Goal: Check status

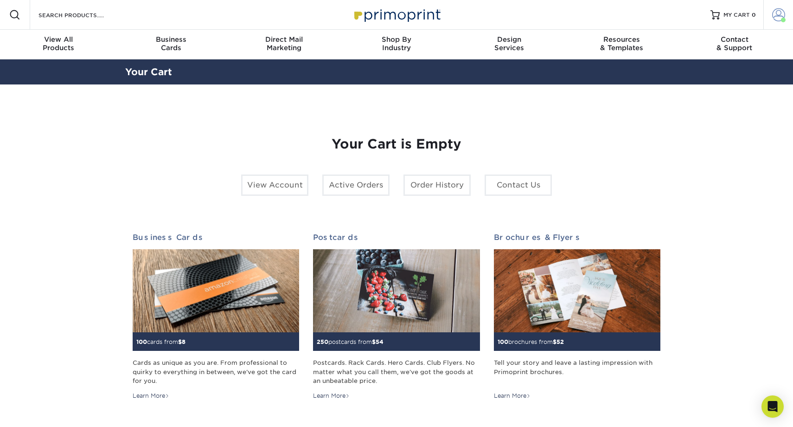
click at [779, 10] on span at bounding box center [779, 14] width 13 height 13
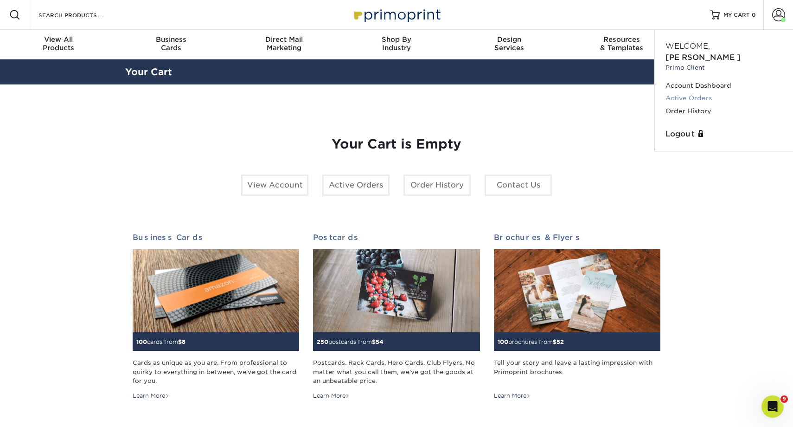
click at [683, 92] on link "Active Orders" at bounding box center [724, 98] width 116 height 13
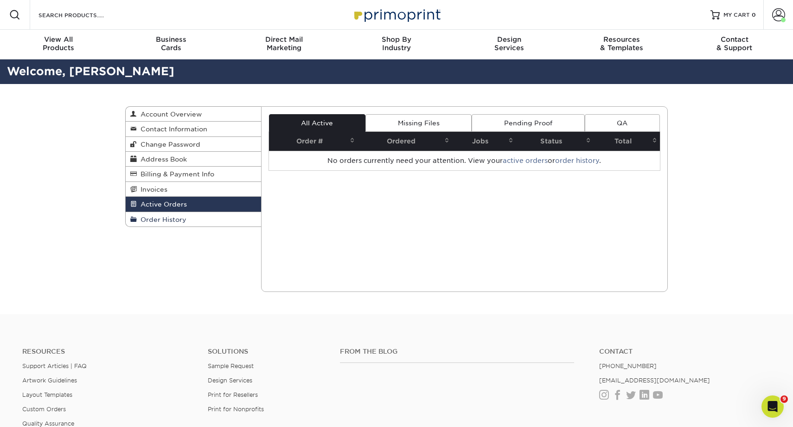
click at [162, 217] on span "Order History" at bounding box center [162, 219] width 50 height 7
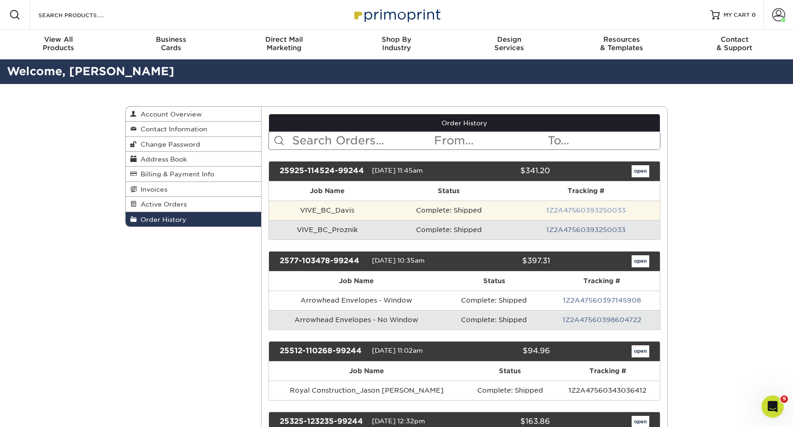
click at [599, 211] on link "1Z2A47560393250033" at bounding box center [586, 209] width 79 height 7
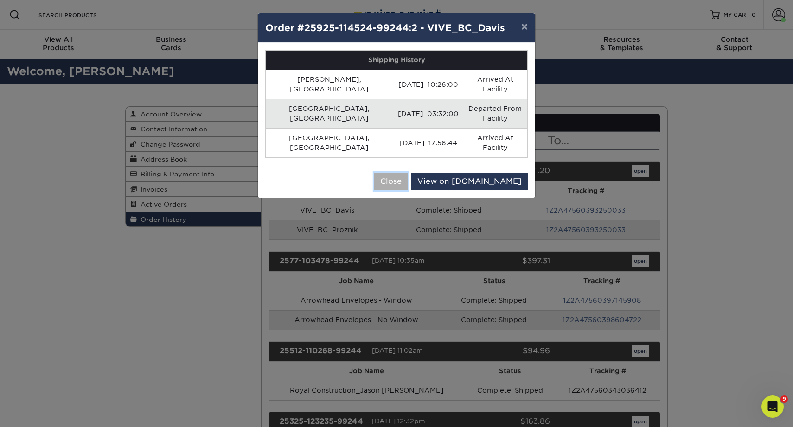
click at [408, 173] on button "Close" at bounding box center [390, 182] width 33 height 18
